Goal: Find specific page/section: Find specific page/section

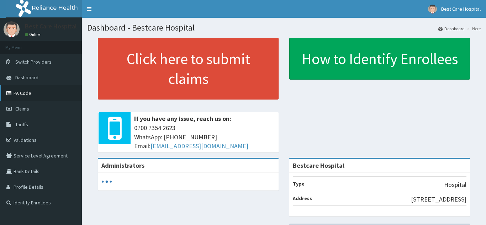
click at [27, 92] on link "PA Code" at bounding box center [41, 93] width 82 height 16
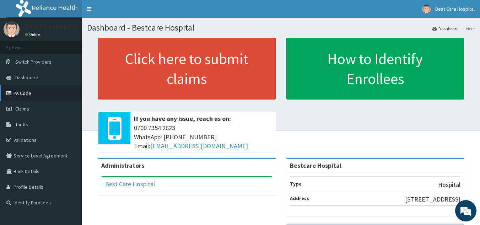
click at [34, 95] on link "PA Code" at bounding box center [41, 93] width 82 height 16
